Goal: Communication & Community: Answer question/provide support

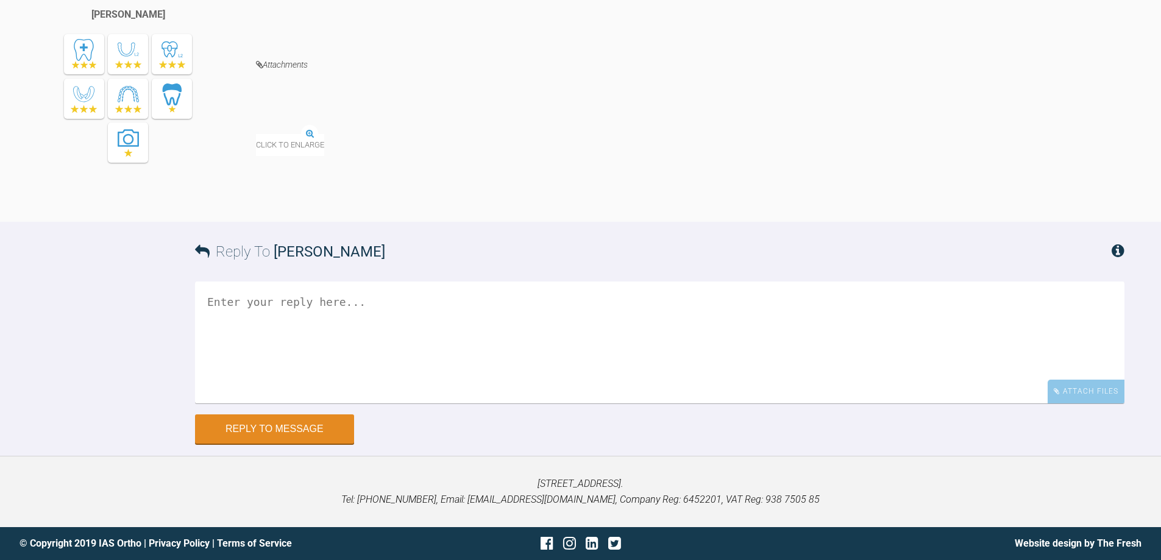
scroll to position [12719, 0]
click at [329, 324] on textarea at bounding box center [660, 343] width 930 height 122
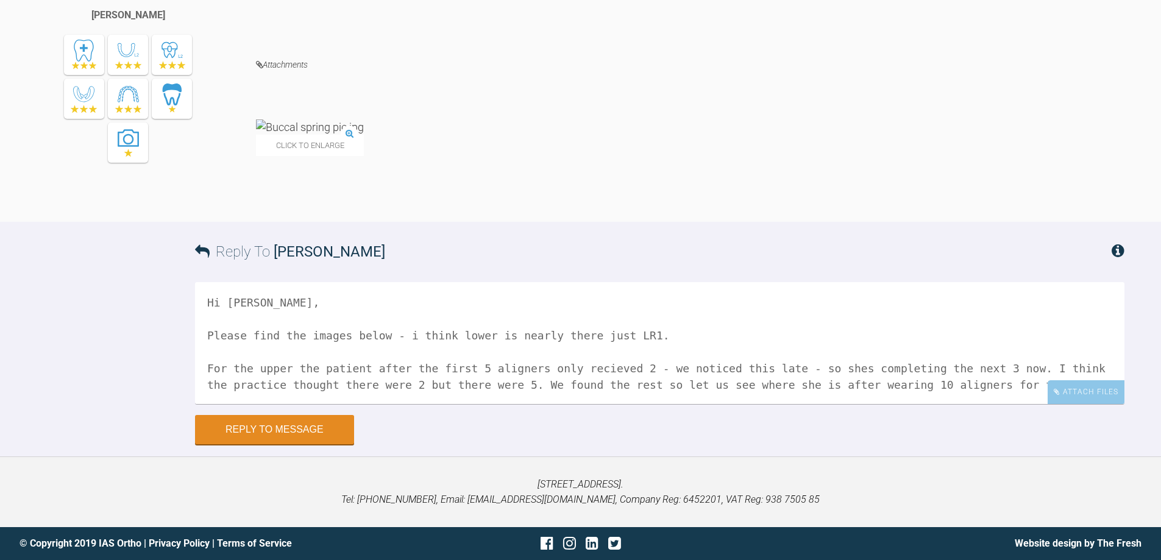
click at [580, 366] on textarea "Hi [PERSON_NAME], Please find the images below - i think lower is nearly there …" at bounding box center [660, 343] width 930 height 122
click at [1021, 388] on textarea "Hi [PERSON_NAME], Please find the images below - i think lower is nearly there …" at bounding box center [660, 343] width 930 height 122
type textarea "Hi [PERSON_NAME], Please find the images below - i think lower is nearly there …"
click at [1087, 393] on div "Attach Files" at bounding box center [1086, 392] width 77 height 24
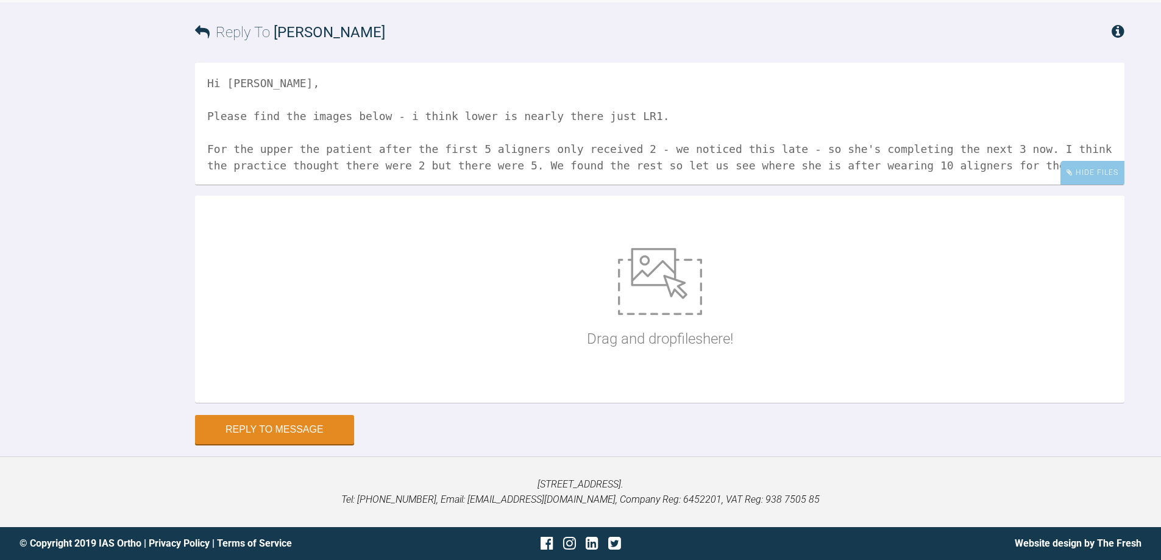
click at [666, 315] on img at bounding box center [660, 281] width 84 height 67
type input "C:\fakepath\20251014_123302.jpg"
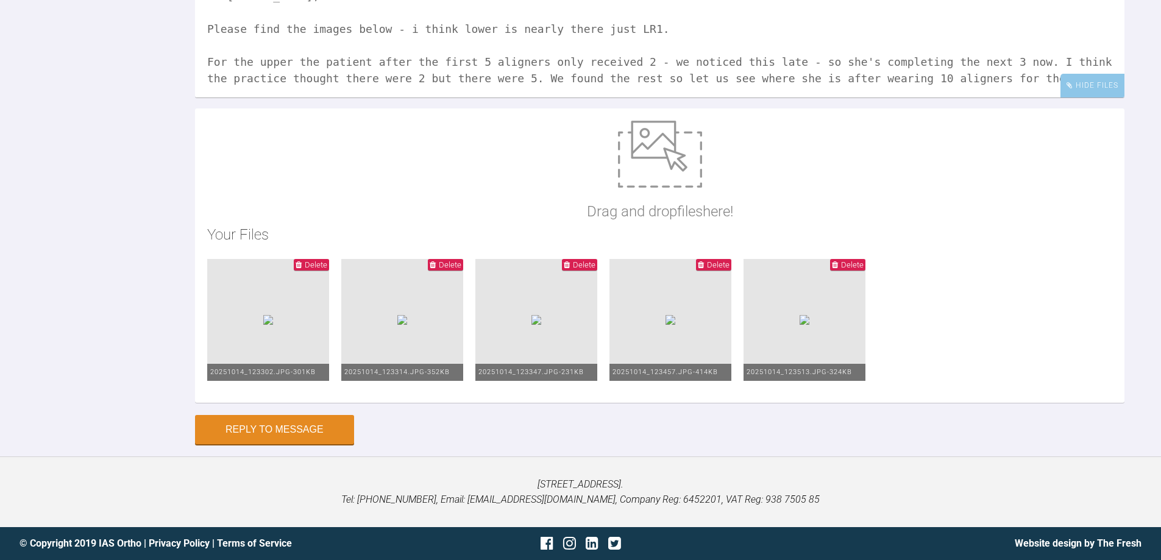
scroll to position [13145, 0]
click at [315, 433] on button "Reply to Message" at bounding box center [274, 430] width 159 height 29
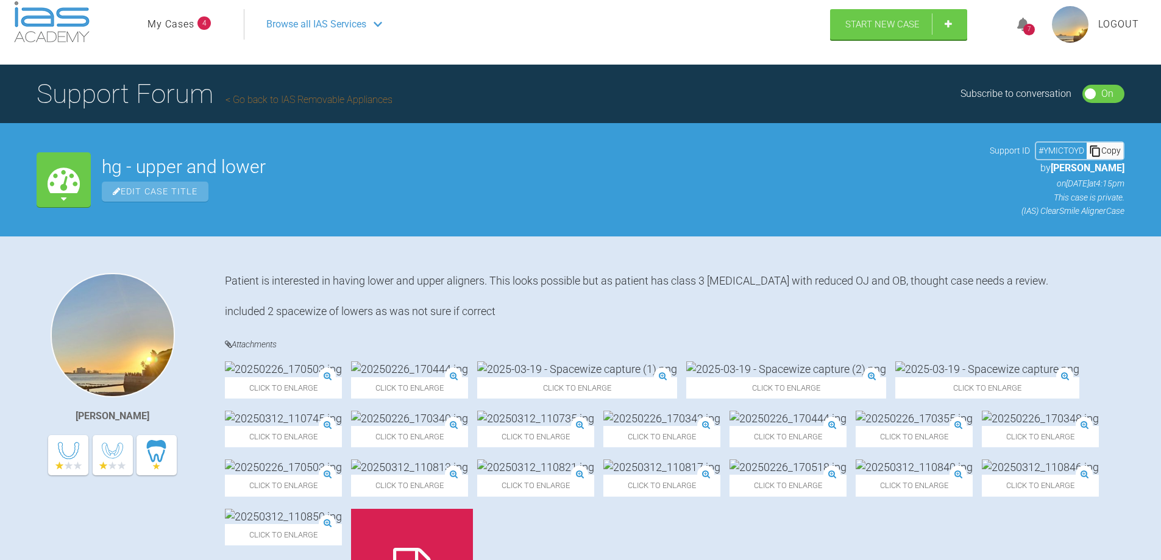
scroll to position [0, 0]
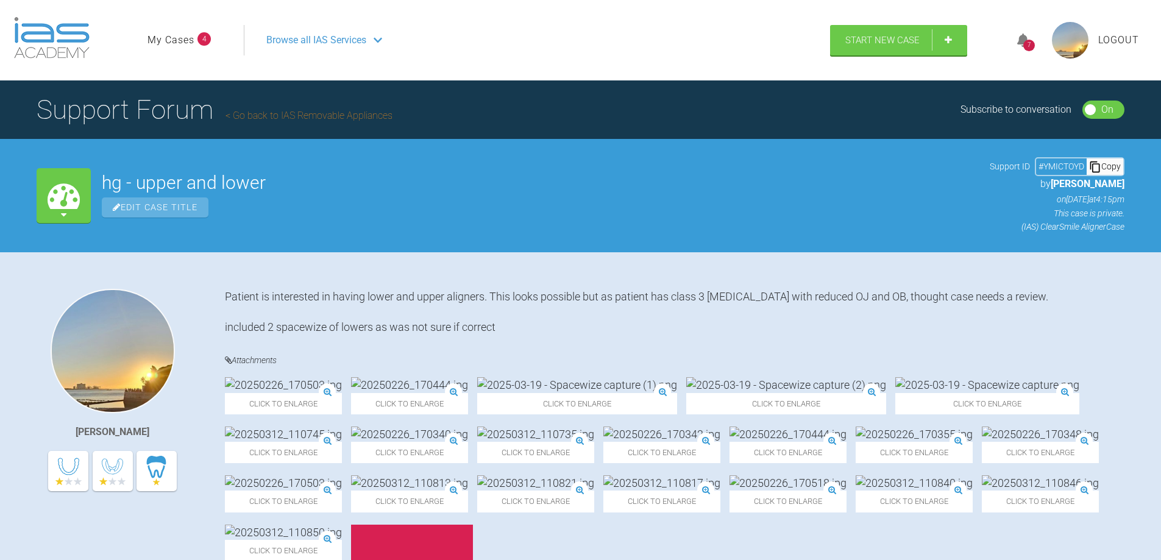
click at [1115, 38] on span "Logout" at bounding box center [1118, 40] width 41 height 16
